Goal: Task Accomplishment & Management: Use online tool/utility

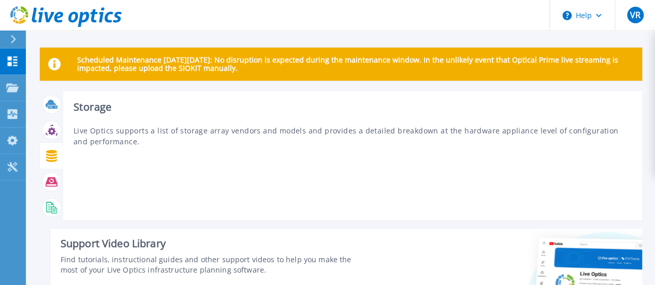
click at [47, 156] on icon at bounding box center [52, 156] width 12 height 12
click at [52, 155] on icon at bounding box center [51, 156] width 11 height 12
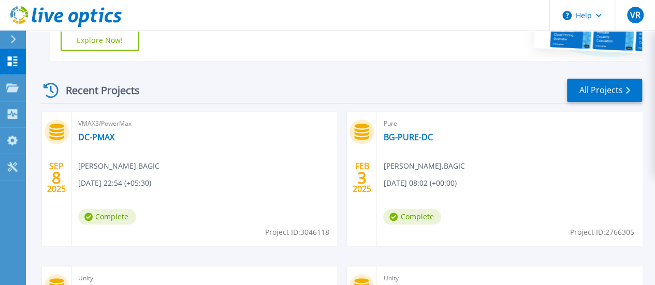
scroll to position [288, 0]
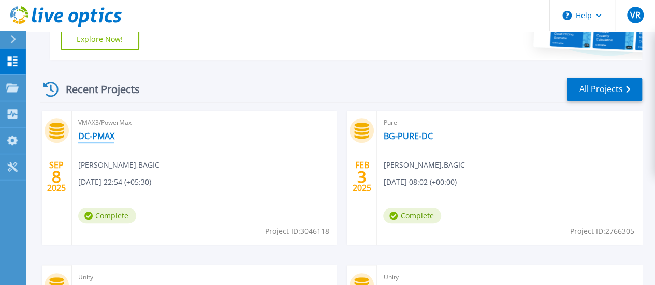
click at [95, 136] on link "DC-PMAX" at bounding box center [96, 136] width 36 height 10
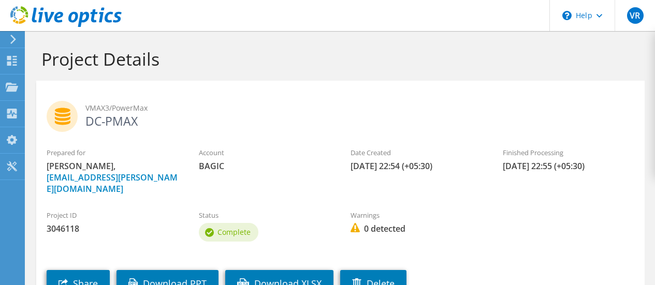
scroll to position [69, 0]
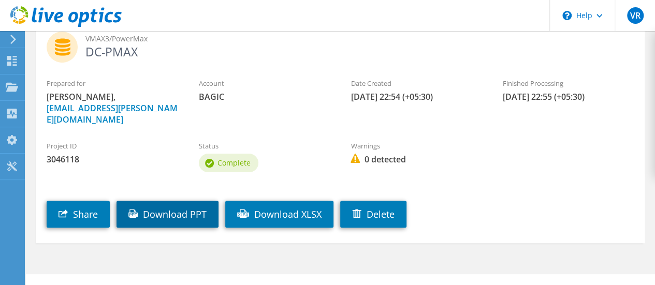
click at [191, 201] on link "Download PPT" at bounding box center [168, 214] width 102 height 27
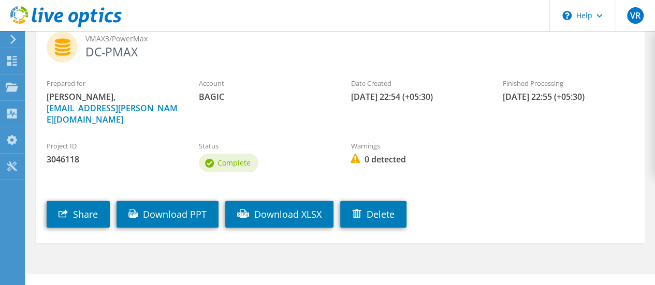
click at [148, 141] on label "Project ID" at bounding box center [113, 146] width 132 height 10
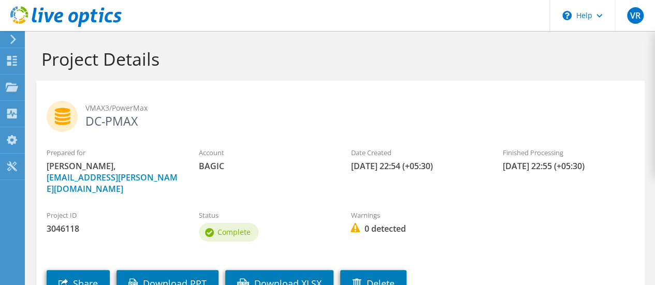
scroll to position [0, 0]
click at [12, 40] on icon at bounding box center [13, 39] width 8 height 9
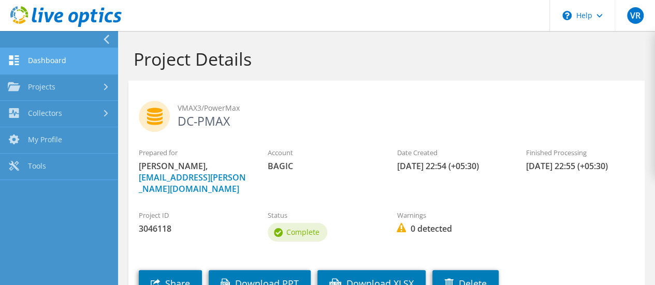
click at [49, 66] on link "Dashboard" at bounding box center [59, 61] width 118 height 26
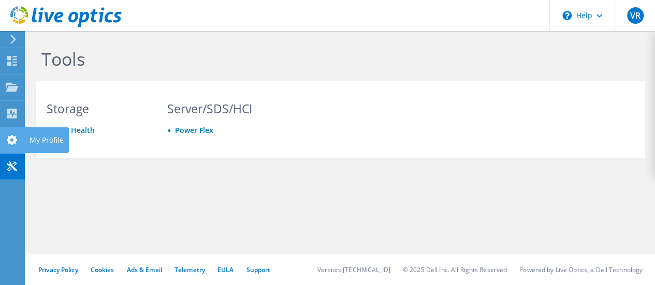
click at [11, 144] on div at bounding box center [12, 141] width 12 height 11
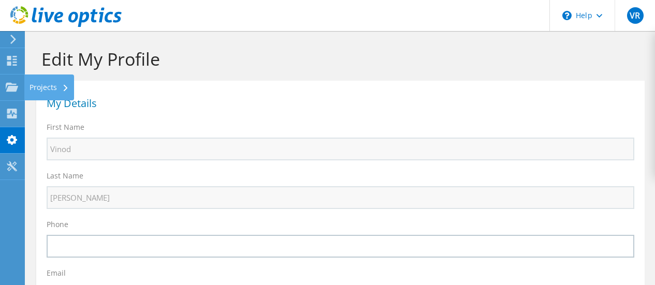
select select "101"
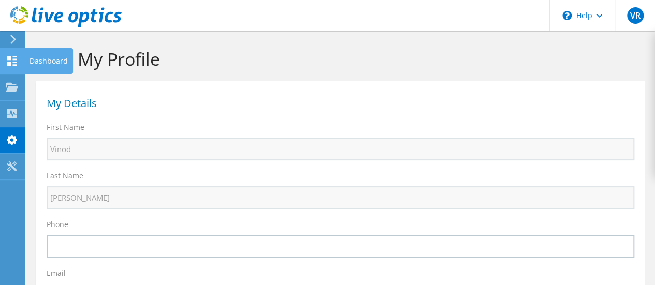
click at [9, 59] on use at bounding box center [12, 61] width 10 height 10
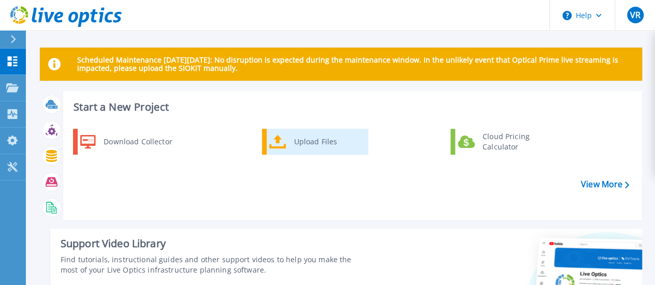
click at [309, 149] on div "Upload Files" at bounding box center [327, 142] width 77 height 21
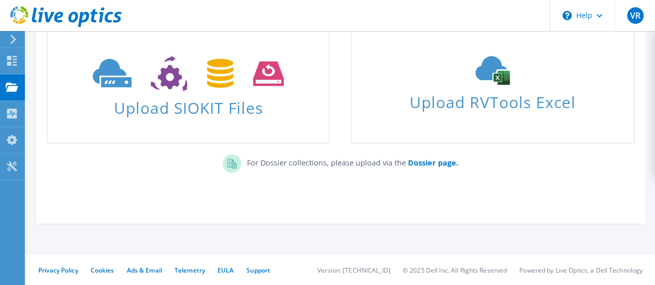
scroll to position [96, 0]
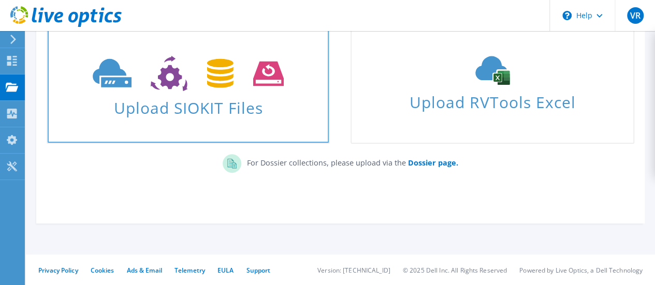
click at [258, 112] on span "Upload SIOKIT Files" at bounding box center [188, 105] width 281 height 22
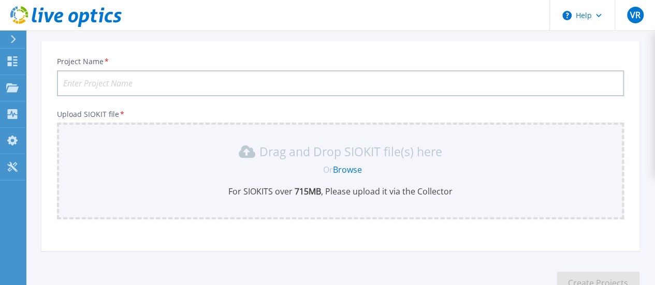
scroll to position [7, 0]
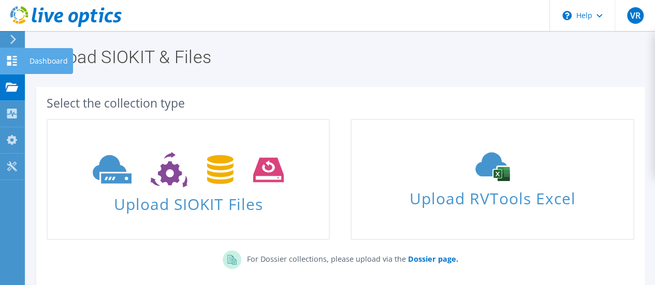
click at [10, 62] on use at bounding box center [12, 61] width 10 height 10
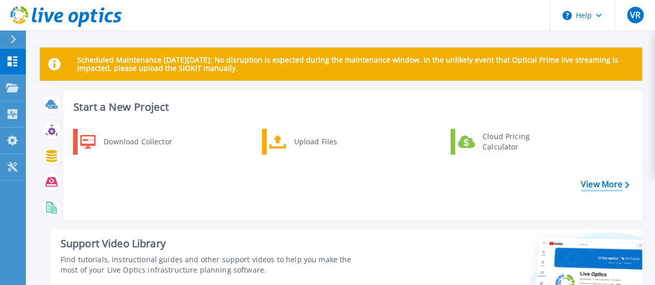
click at [624, 187] on link "View More" at bounding box center [605, 185] width 48 height 10
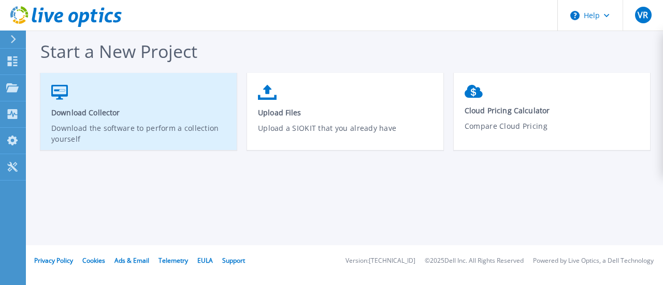
click at [129, 125] on p "Download the software to perform a collection yourself" at bounding box center [138, 135] width 175 height 24
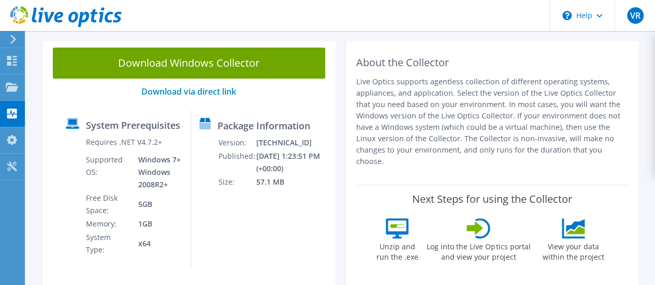
scroll to position [63, 0]
